Goal: Navigation & Orientation: Find specific page/section

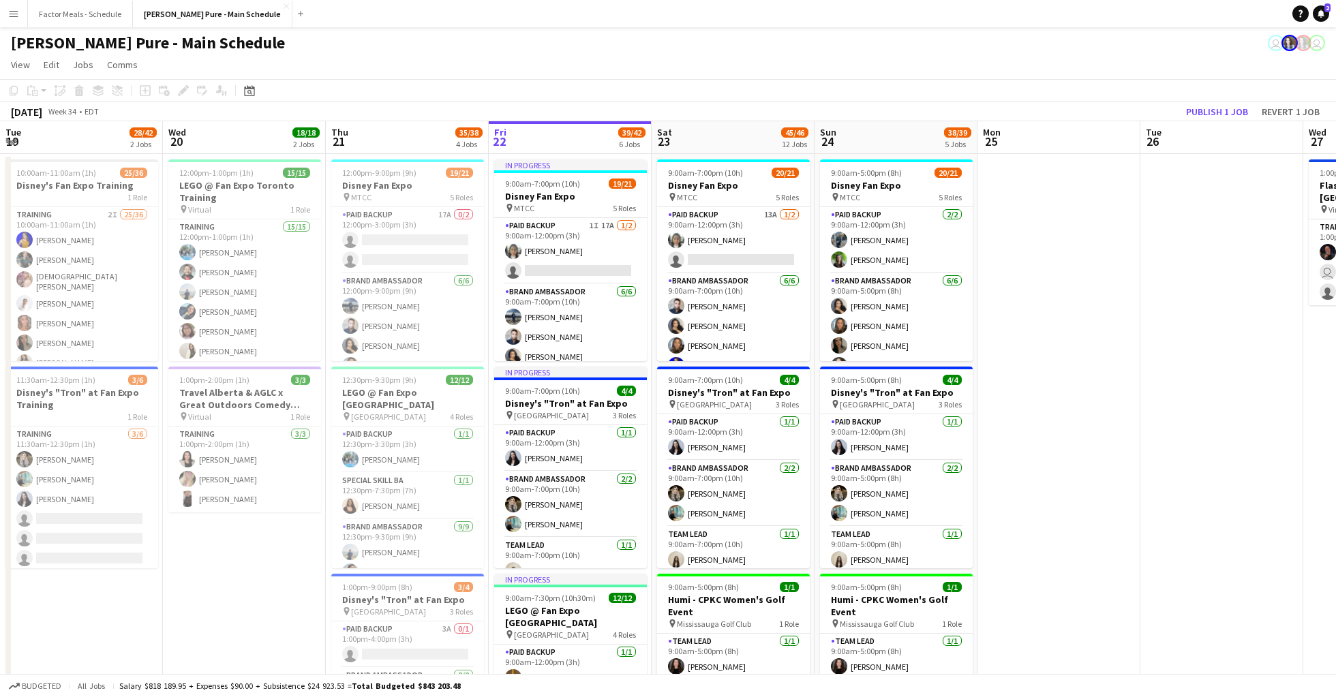
scroll to position [0, 326]
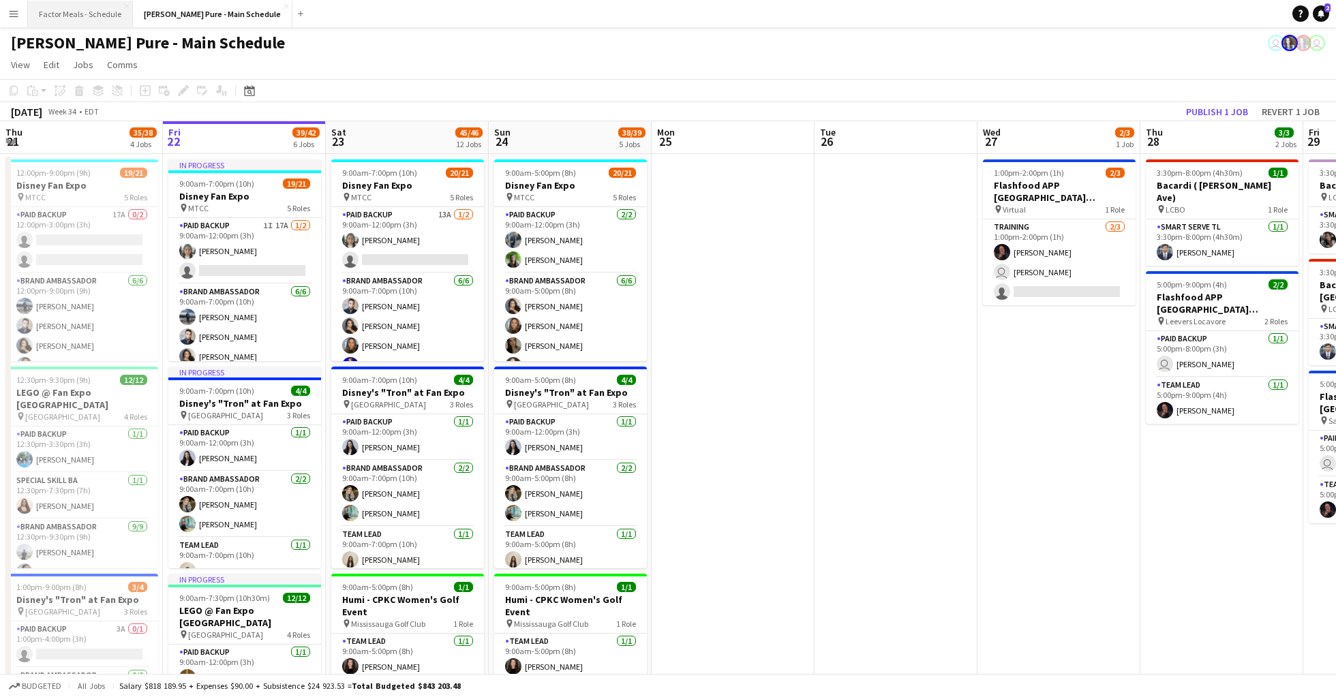
click at [72, 1] on button "Factor Meals - Schedule Close" at bounding box center [80, 14] width 105 height 27
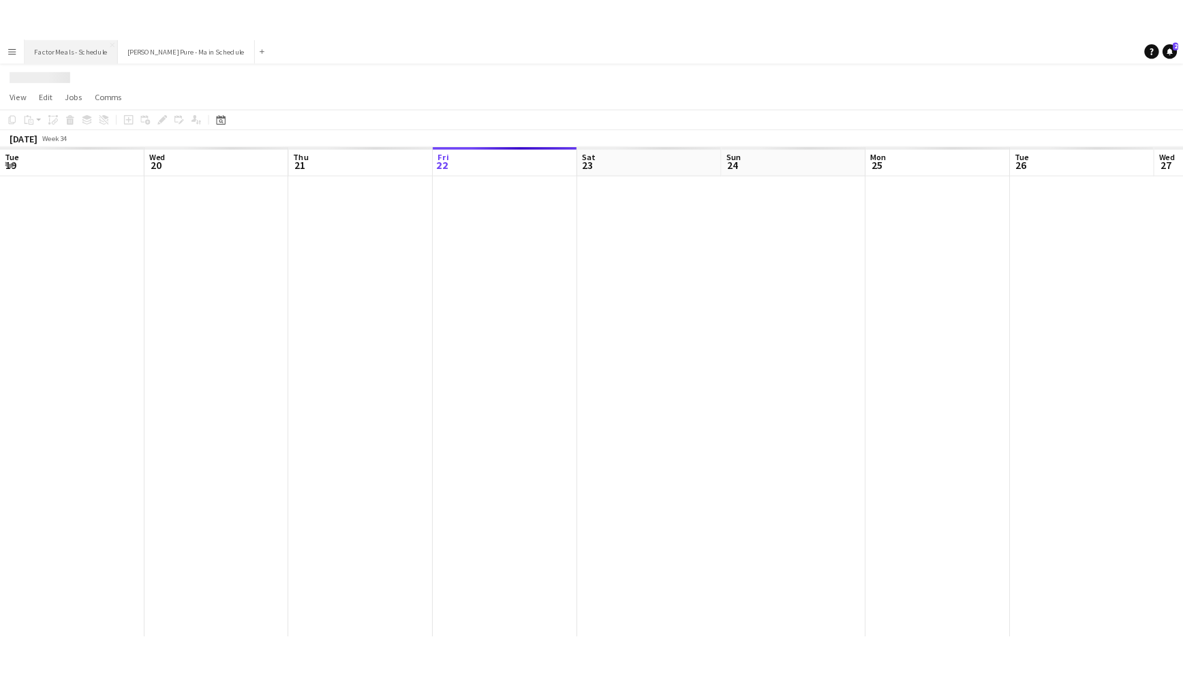
scroll to position [0, 326]
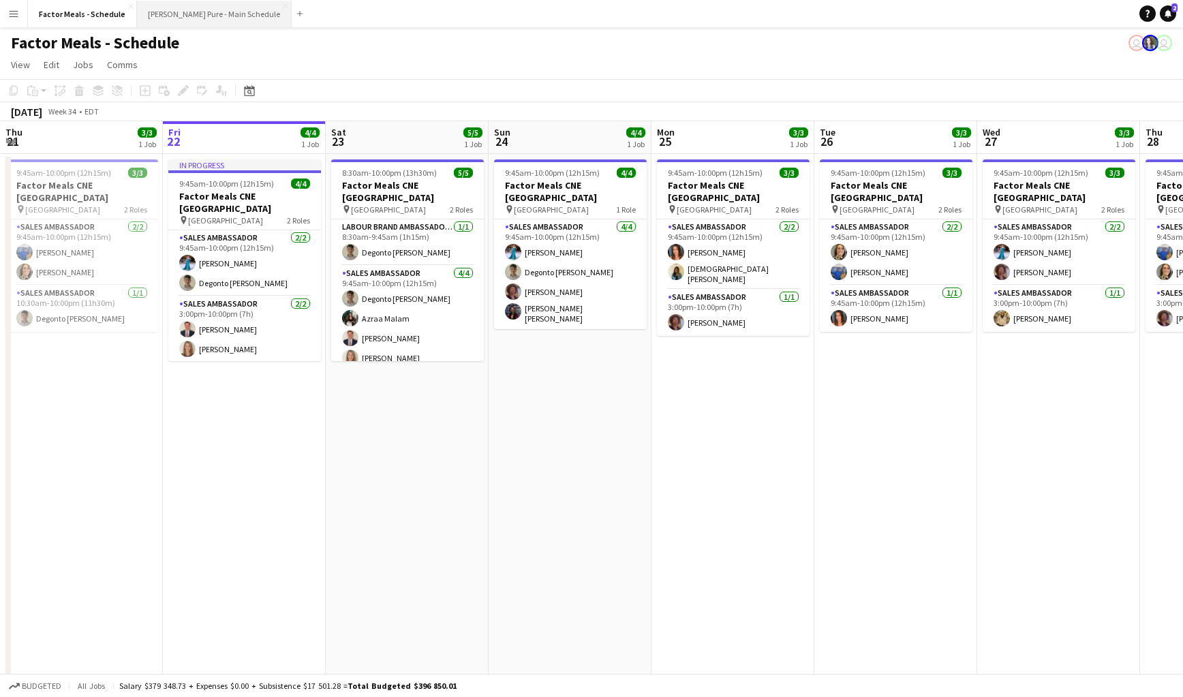
click at [164, 10] on button "[PERSON_NAME] Pure - Main Schedule Close" at bounding box center [214, 14] width 155 height 27
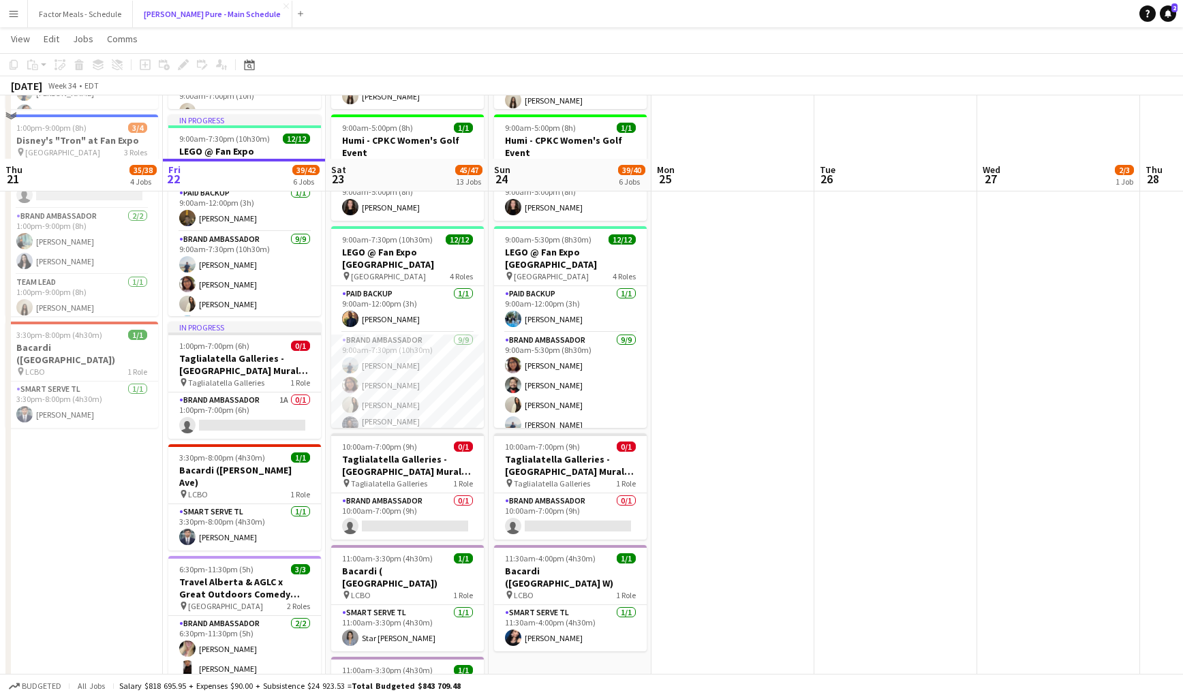
scroll to position [106, 0]
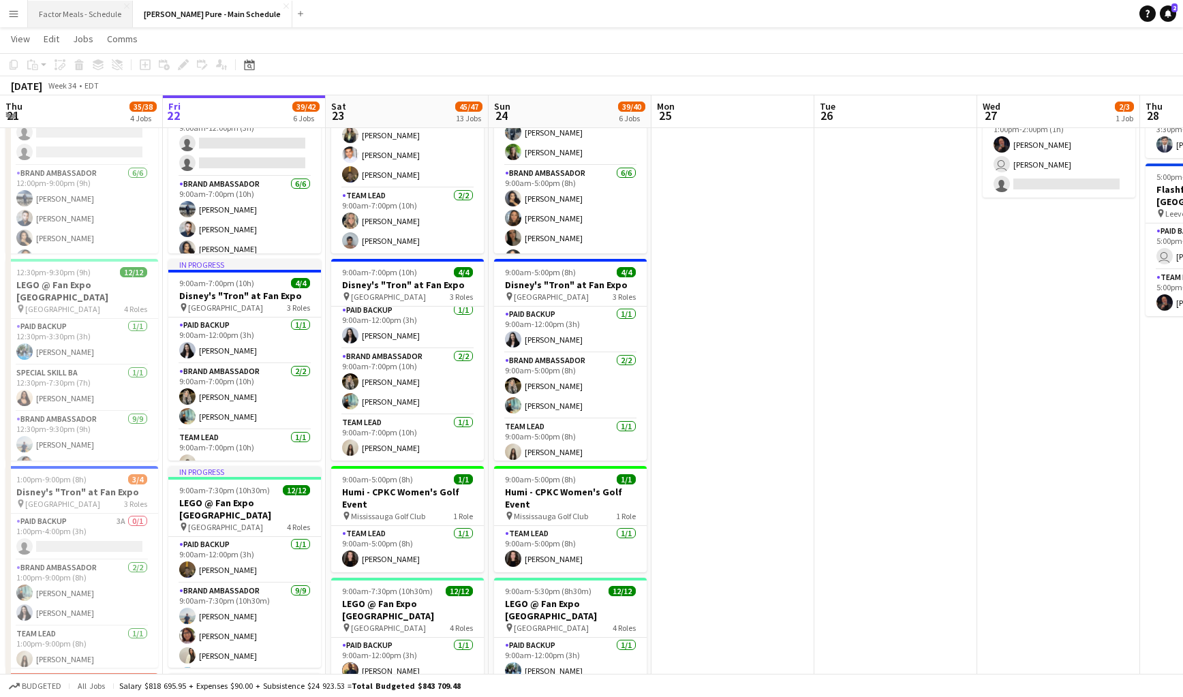
click at [90, 12] on button "Factor Meals - Schedule Close" at bounding box center [80, 14] width 105 height 27
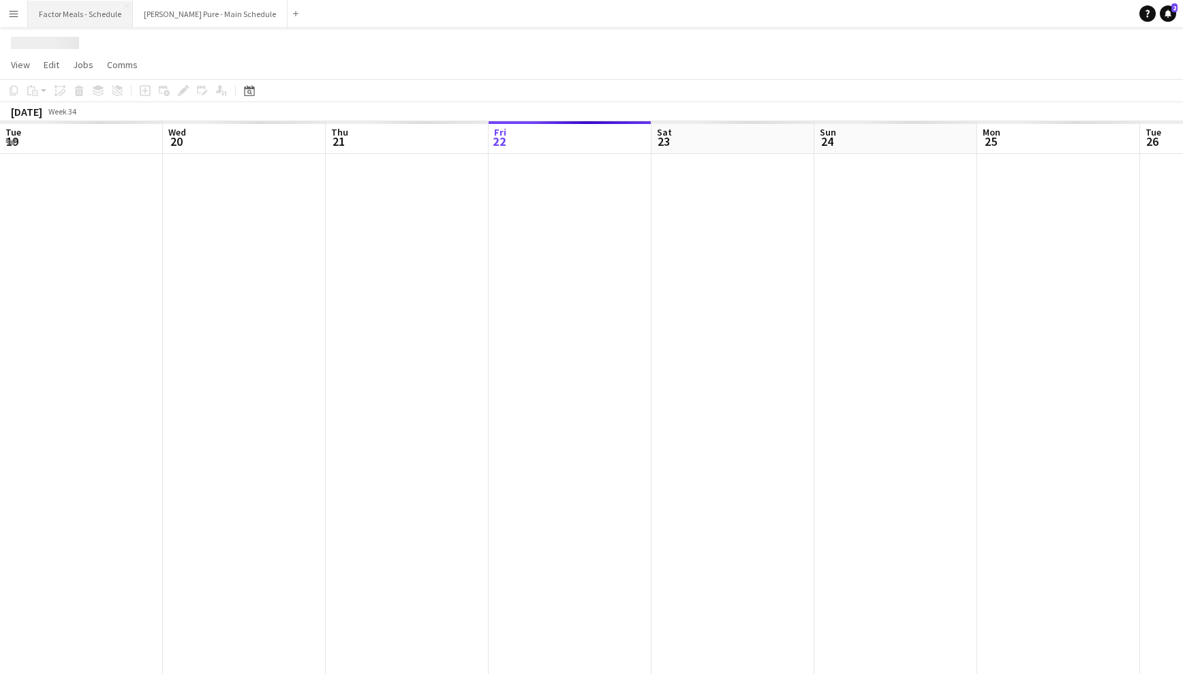
scroll to position [0, 326]
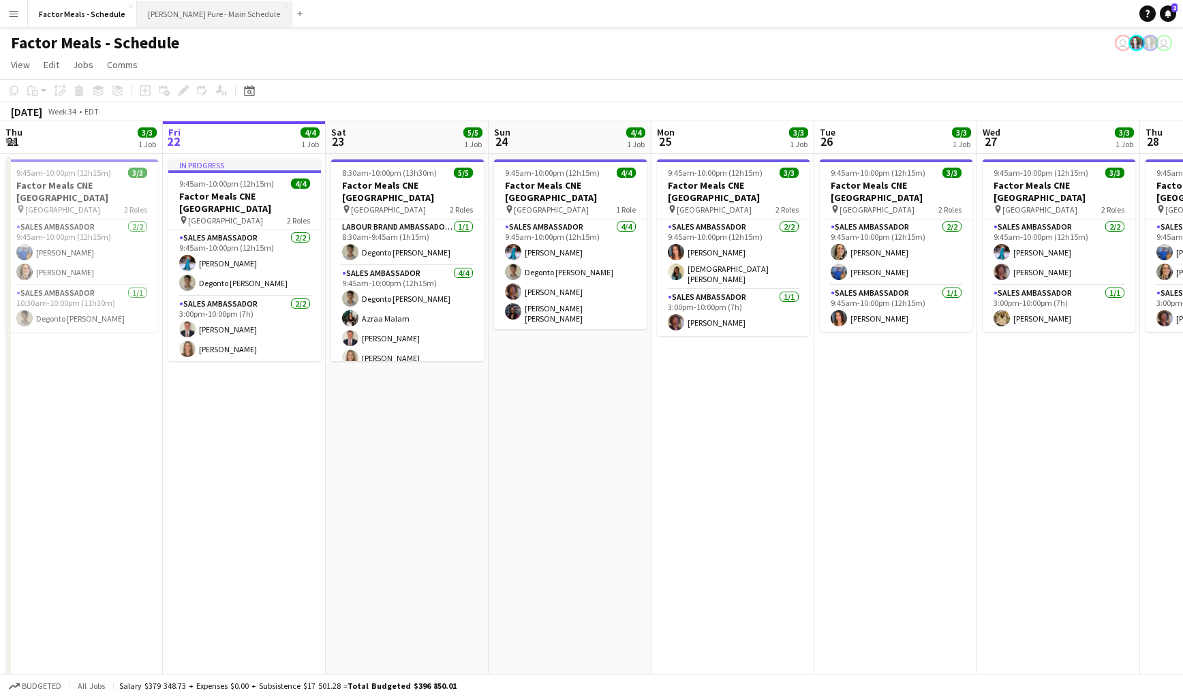
click at [188, 14] on button "[PERSON_NAME] Pure - Main Schedule Close" at bounding box center [214, 14] width 155 height 27
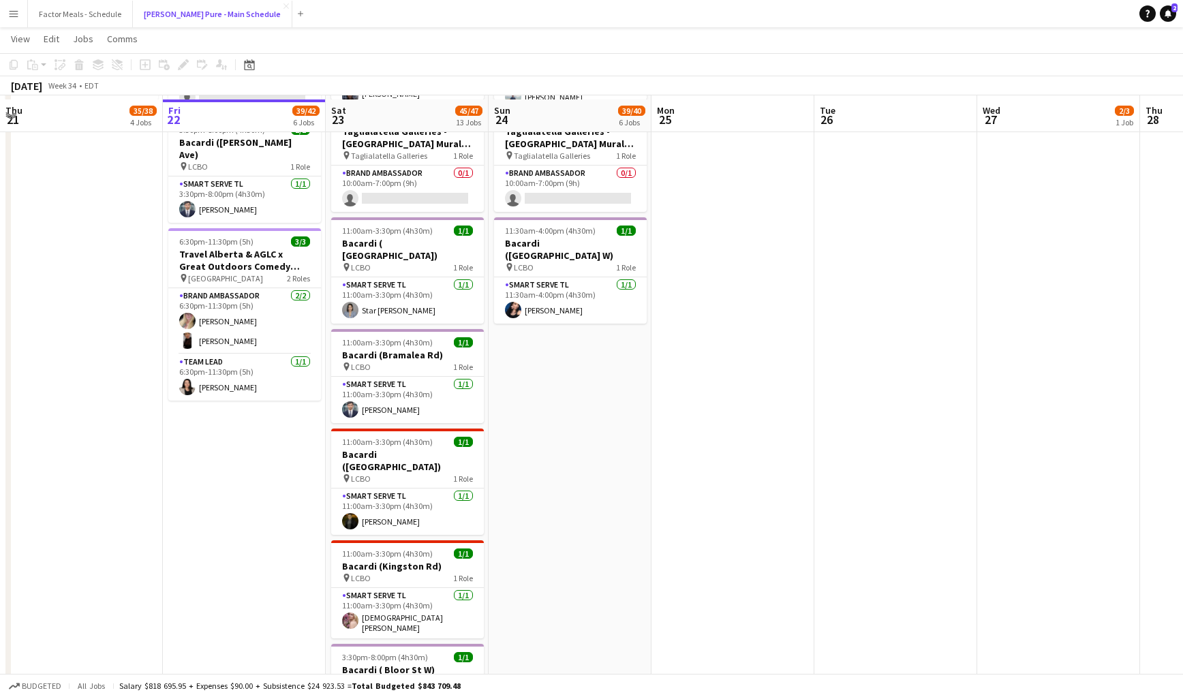
scroll to position [791, 0]
